Goal: Check status: Check status

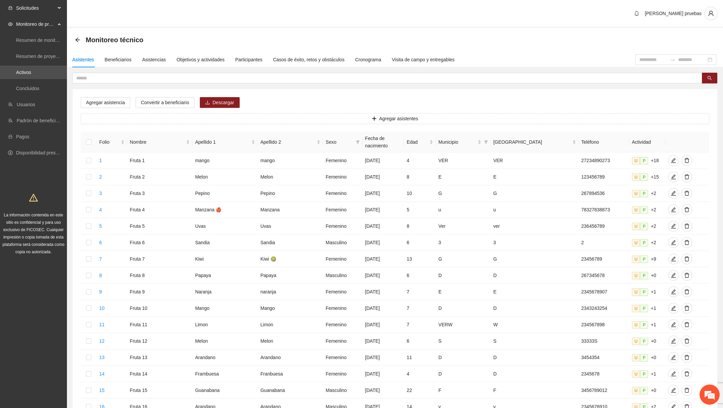
click at [34, 7] on span "Solicitudes" at bounding box center [36, 7] width 40 height 13
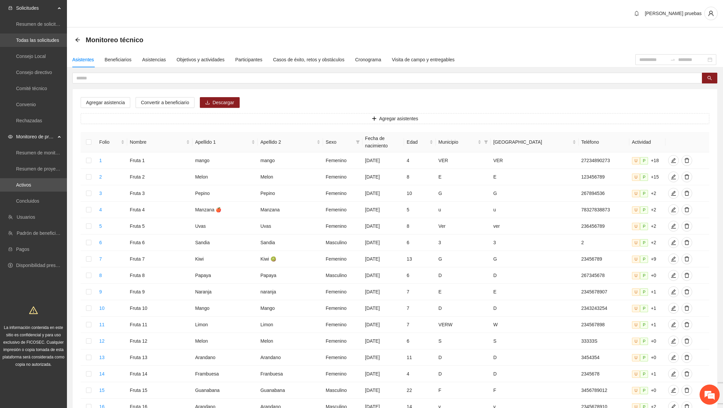
click at [40, 43] on link "Todas las solicitudes" at bounding box center [37, 40] width 43 height 5
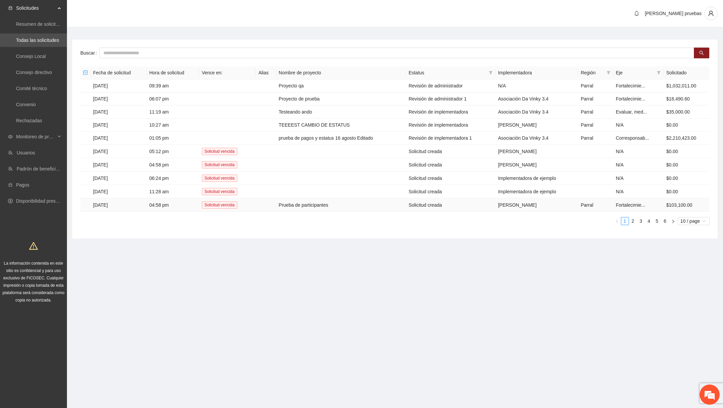
click at [276, 204] on td at bounding box center [266, 204] width 20 height 13
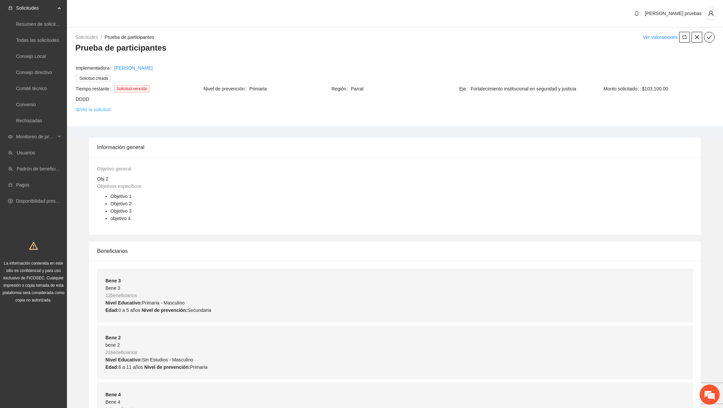
click at [106, 110] on link "Ver la solicitud" at bounding box center [93, 109] width 35 height 7
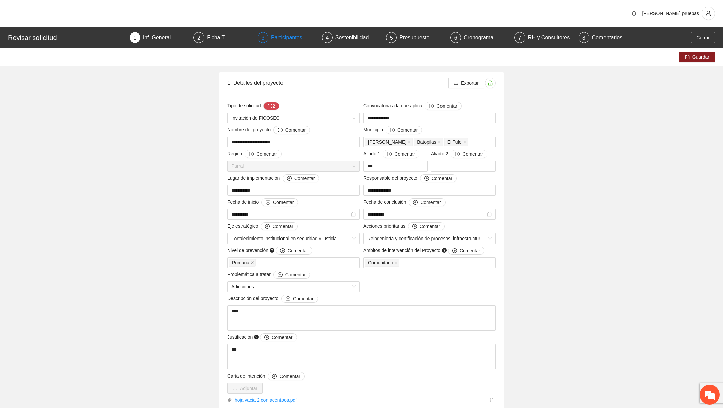
click at [291, 39] on div "Participantes" at bounding box center [289, 37] width 37 height 11
